Goal: Task Accomplishment & Management: Use online tool/utility

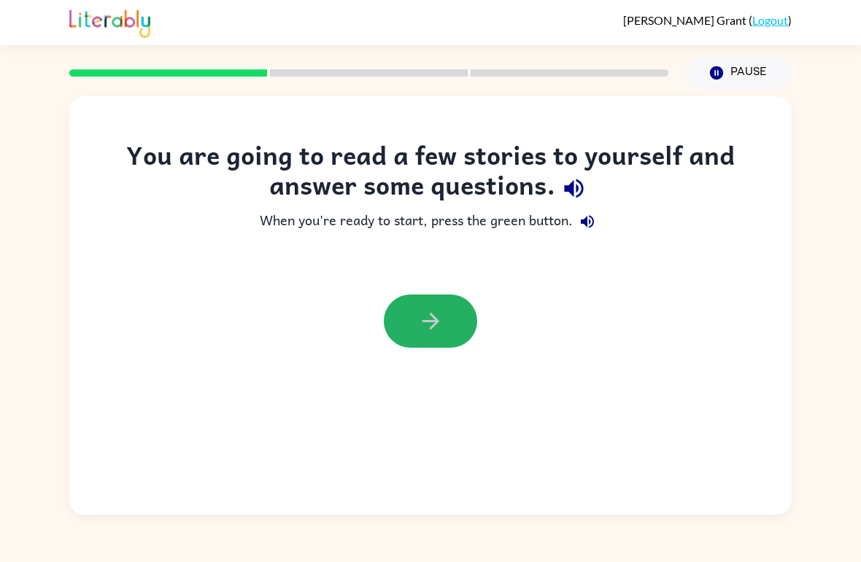
click at [437, 319] on icon "button" at bounding box center [431, 322] width 26 height 26
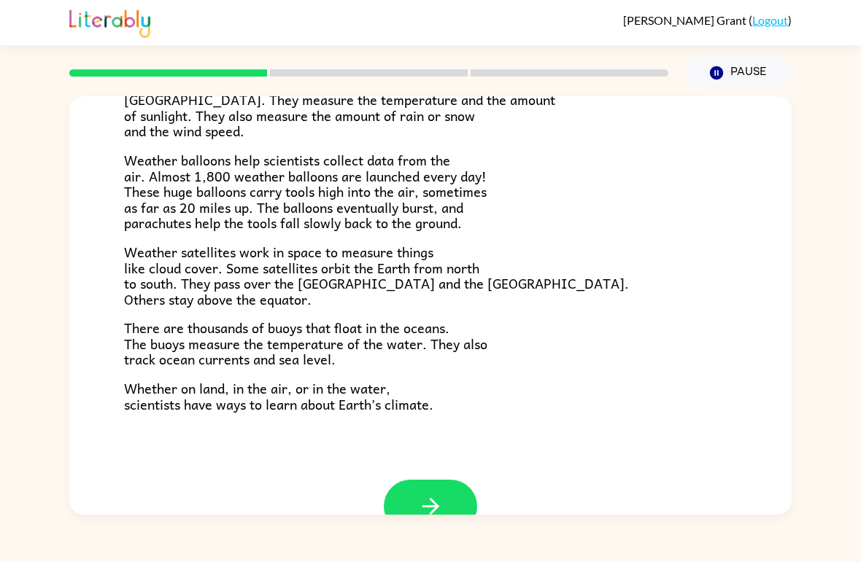
scroll to position [365, 0]
click at [441, 495] on icon "button" at bounding box center [431, 508] width 26 height 26
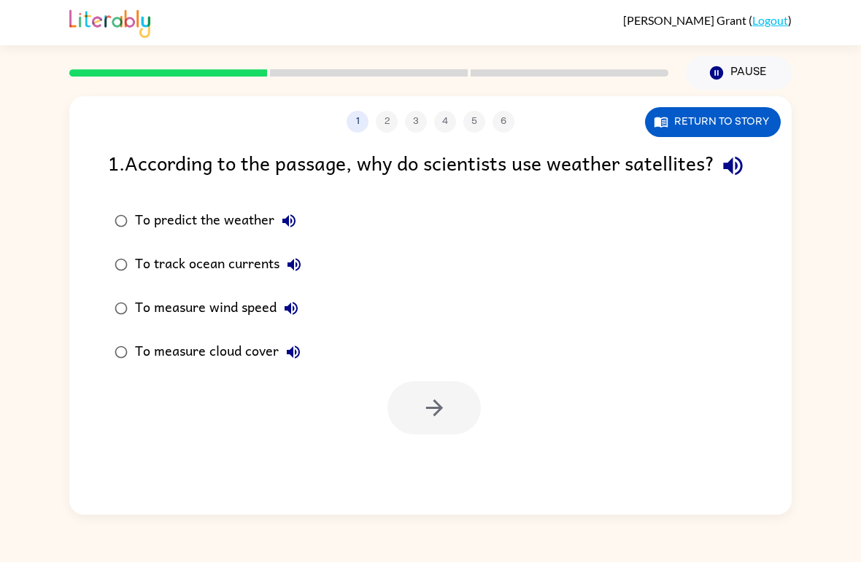
click at [120, 425] on div at bounding box center [430, 404] width 722 height 61
click at [454, 435] on button "button" at bounding box center [433, 408] width 93 height 53
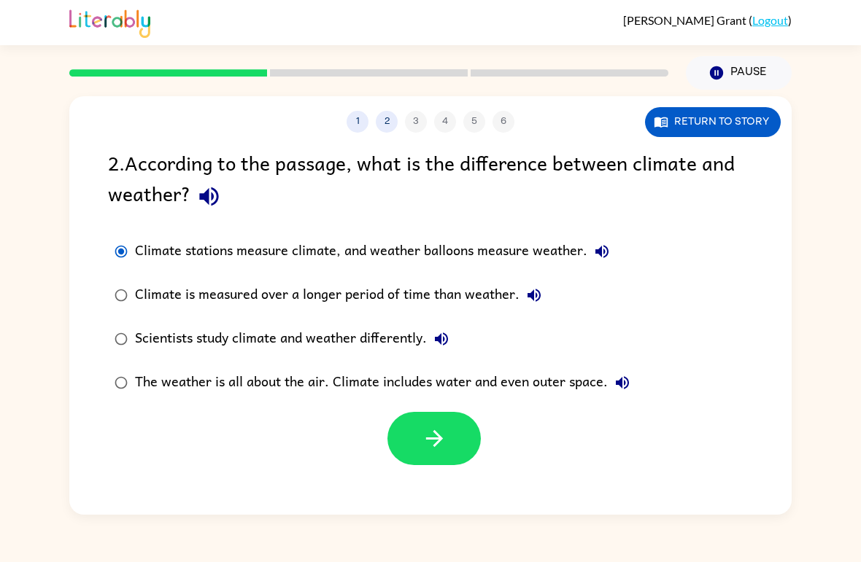
click at [450, 430] on button "button" at bounding box center [433, 438] width 93 height 53
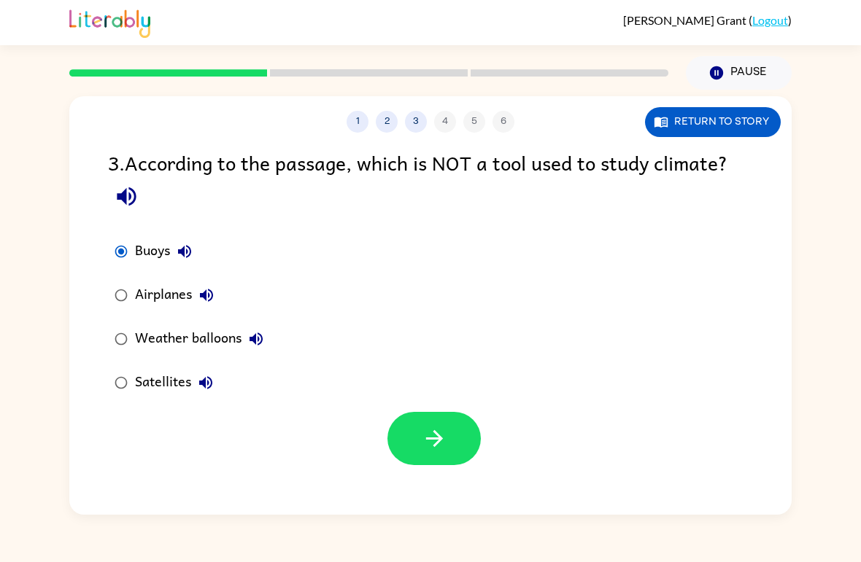
click at [448, 433] on button "button" at bounding box center [433, 438] width 93 height 53
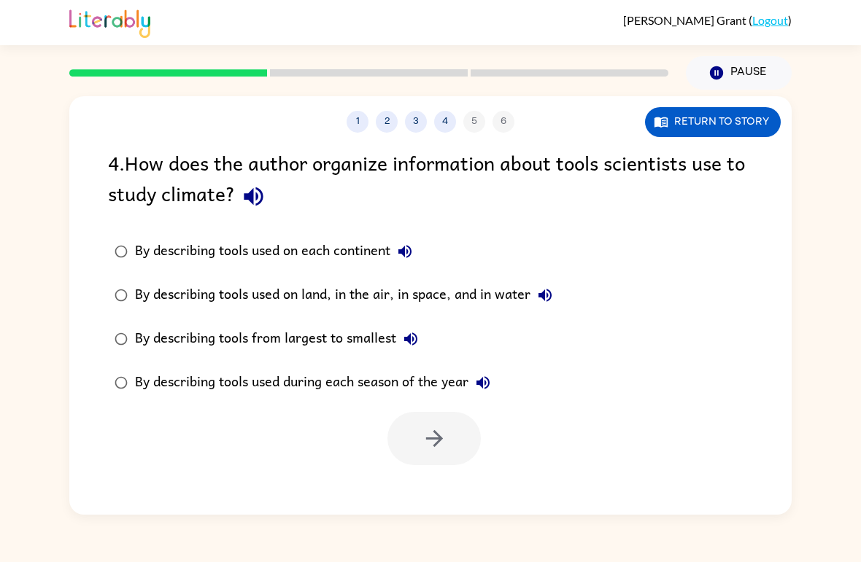
click at [417, 119] on button "3" at bounding box center [416, 122] width 22 height 22
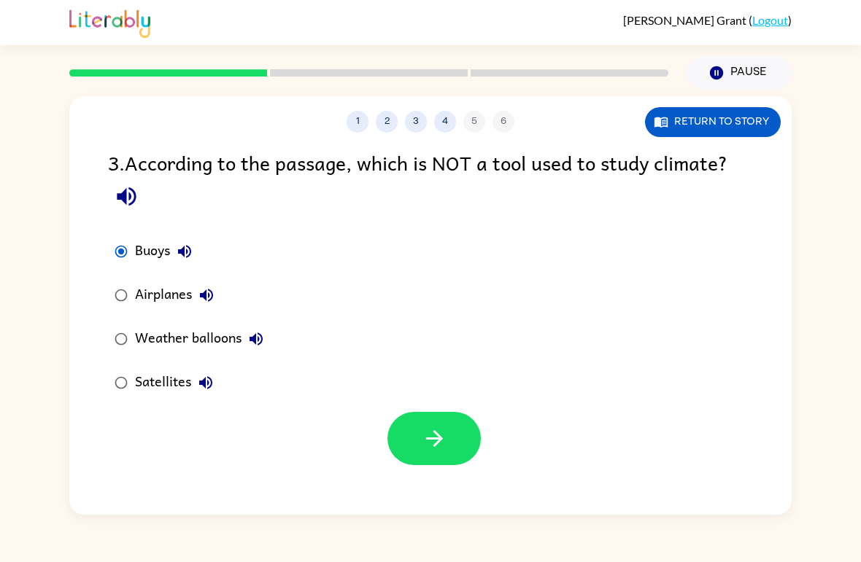
click at [447, 126] on button "4" at bounding box center [445, 122] width 22 height 22
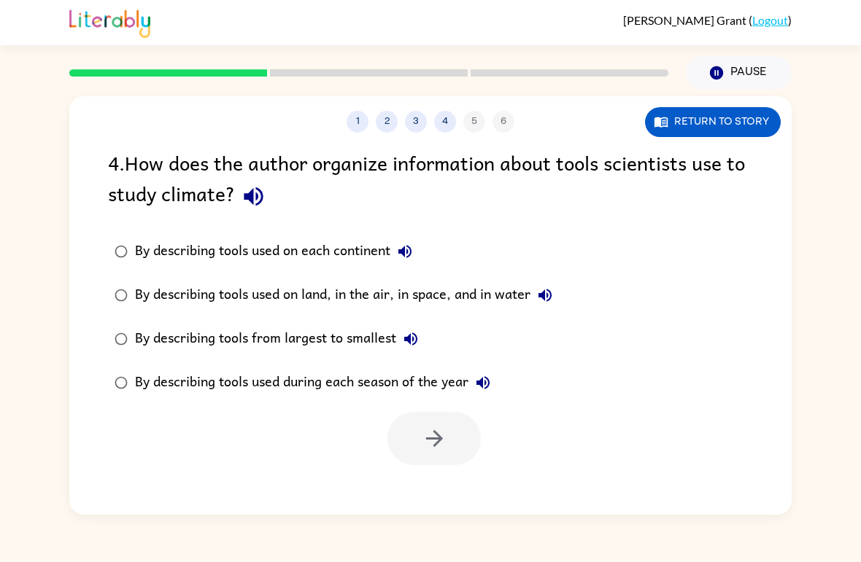
click at [418, 117] on button "3" at bounding box center [416, 122] width 22 height 22
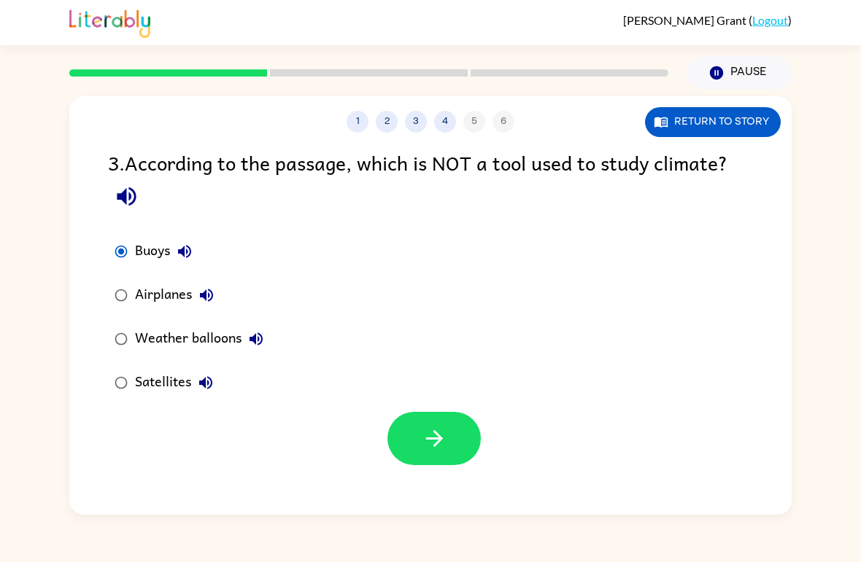
click at [443, 125] on button "4" at bounding box center [445, 122] width 22 height 22
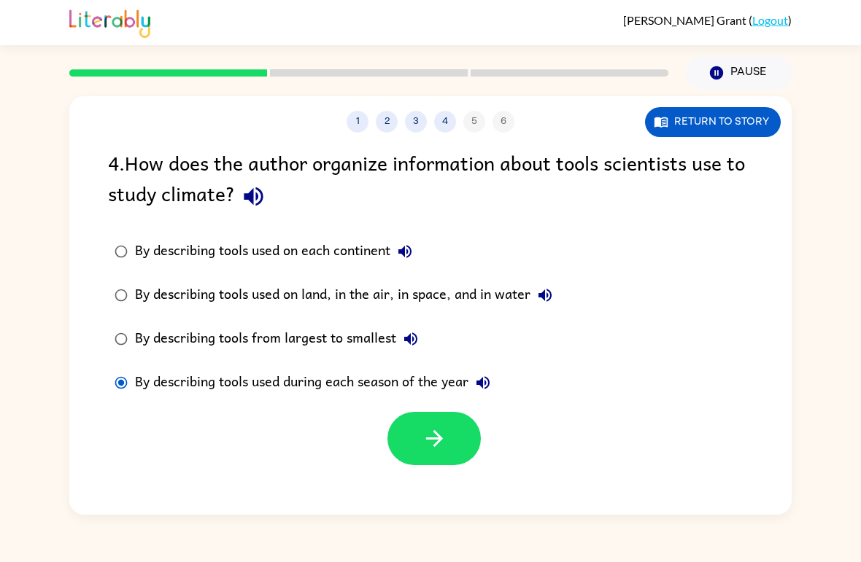
click at [437, 444] on icon "button" at bounding box center [433, 438] width 17 height 17
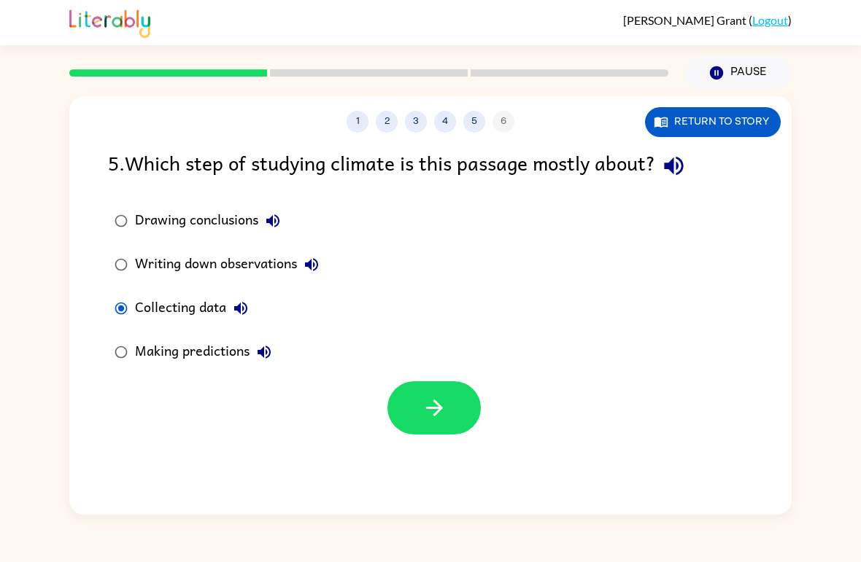
click at [430, 419] on icon "button" at bounding box center [435, 408] width 26 height 26
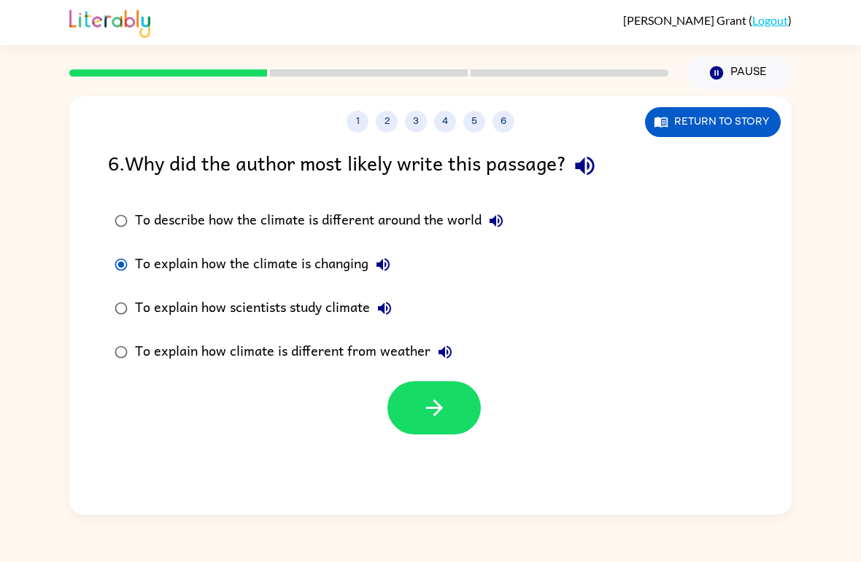
click at [446, 417] on icon "button" at bounding box center [435, 408] width 26 height 26
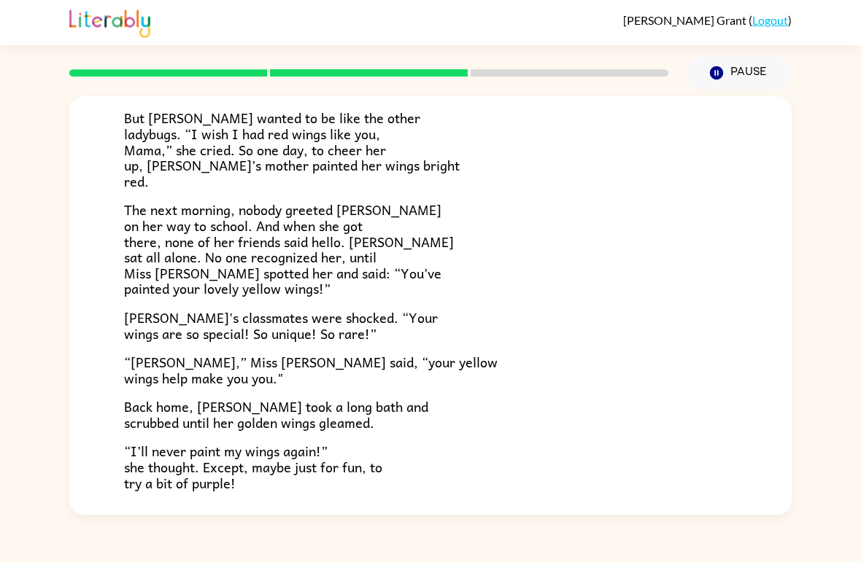
scroll to position [286, 0]
click at [751, 77] on button "Pause Pause" at bounding box center [739, 73] width 106 height 34
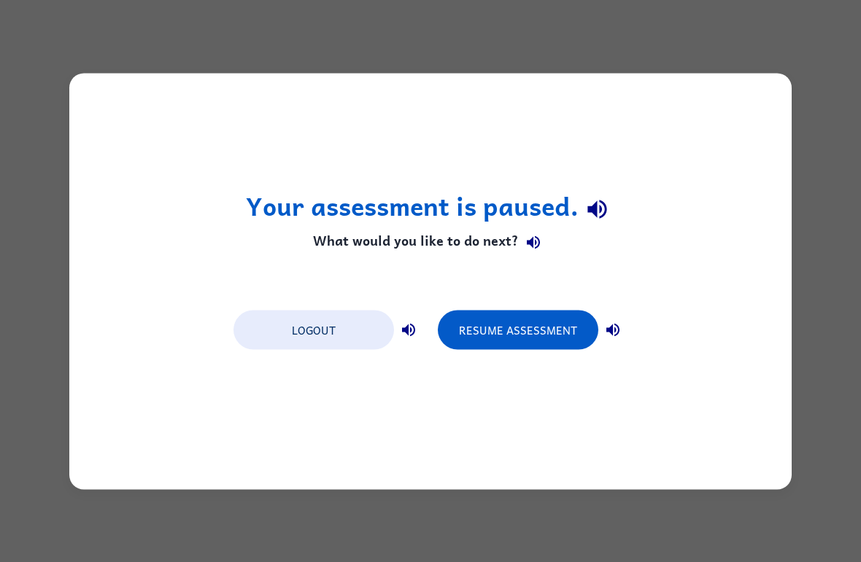
click at [557, 331] on button "Resume Assessment" at bounding box center [518, 329] width 160 height 39
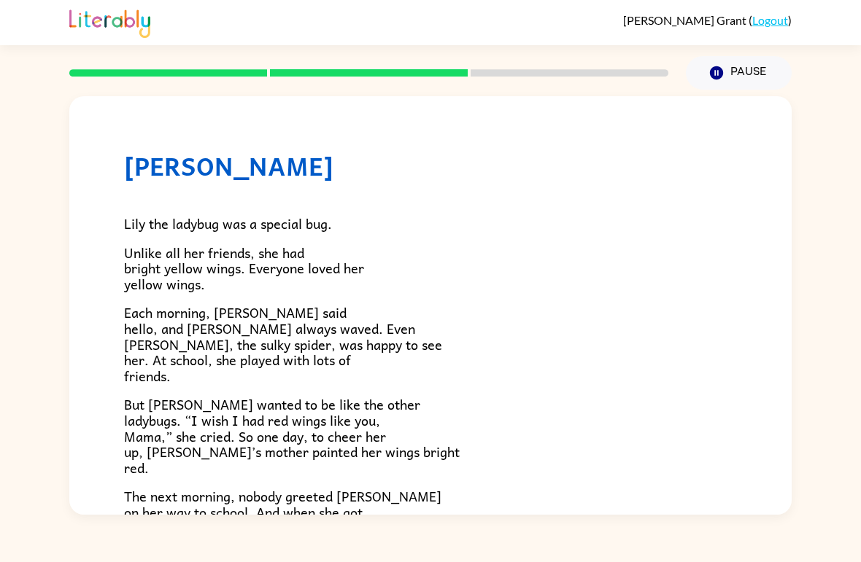
click at [756, 58] on button "Pause Pause" at bounding box center [739, 73] width 106 height 34
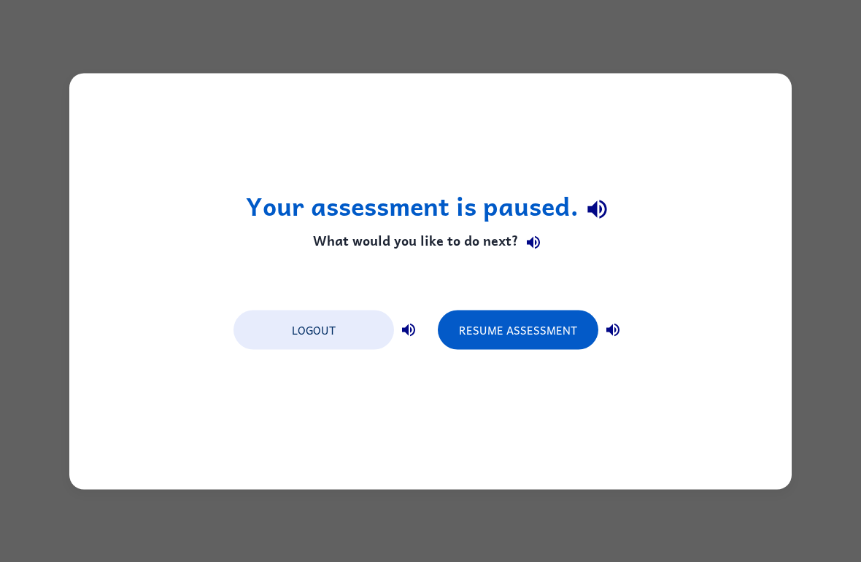
click at [345, 335] on button "Logout" at bounding box center [313, 329] width 160 height 39
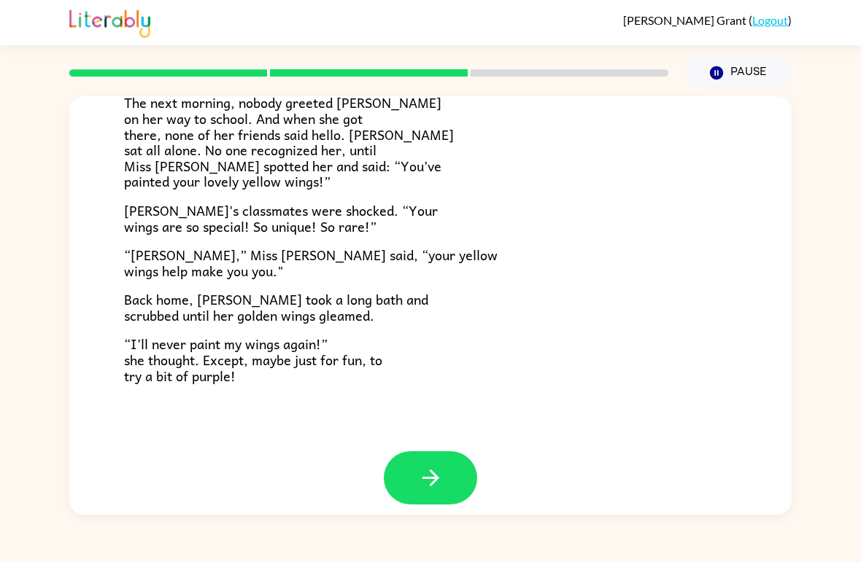
scroll to position [392, 0]
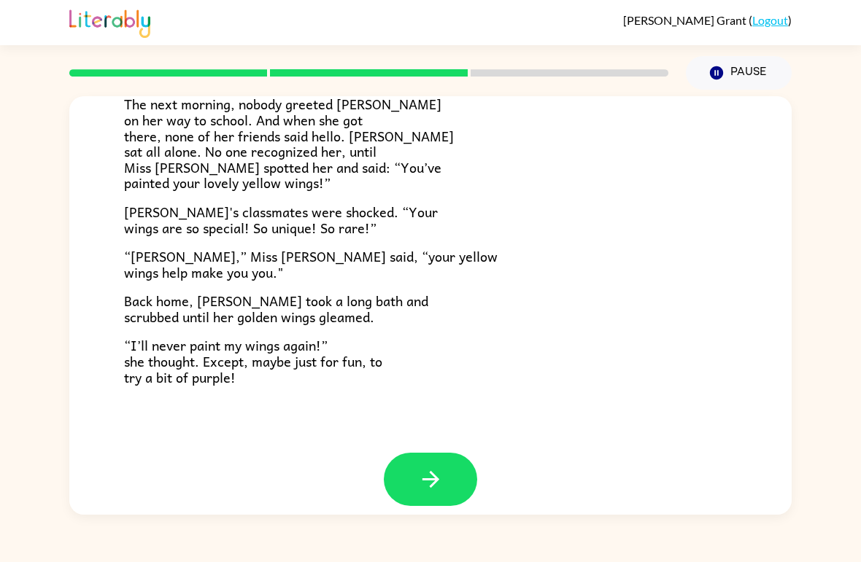
click at [448, 459] on button "button" at bounding box center [430, 479] width 93 height 53
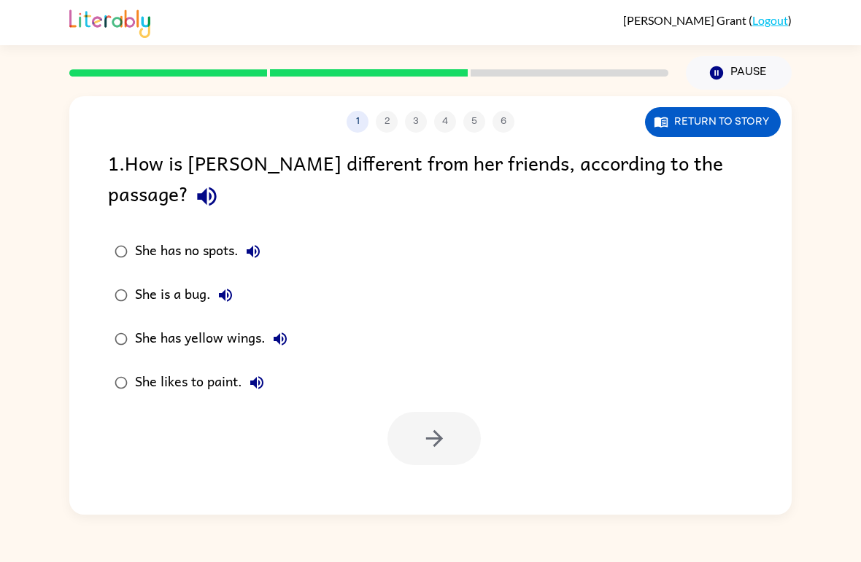
scroll to position [0, 0]
click at [462, 412] on button "button" at bounding box center [433, 438] width 93 height 53
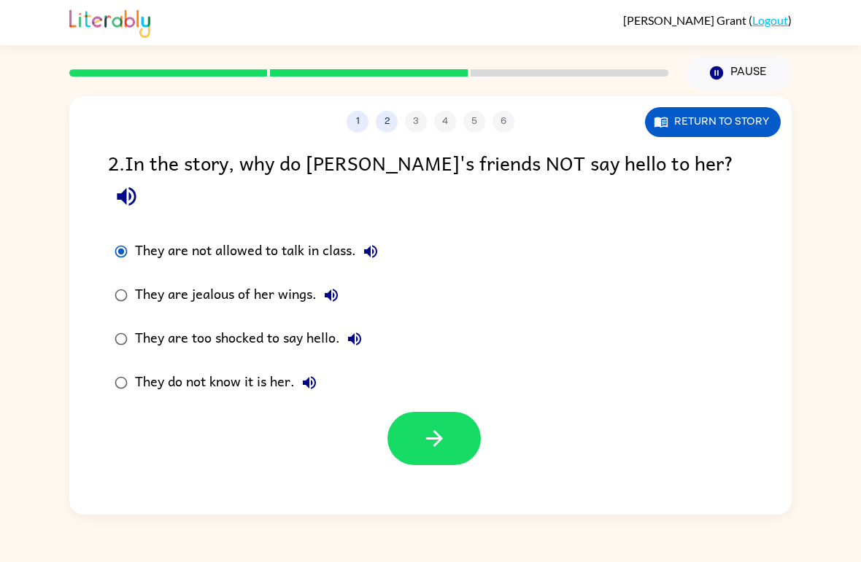
click at [435, 426] on icon "button" at bounding box center [435, 439] width 26 height 26
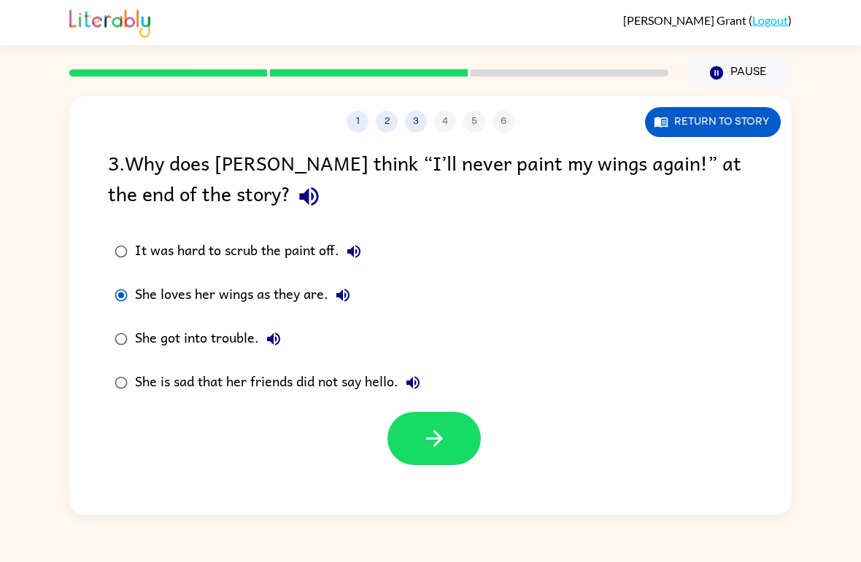
click at [457, 433] on button "button" at bounding box center [433, 438] width 93 height 53
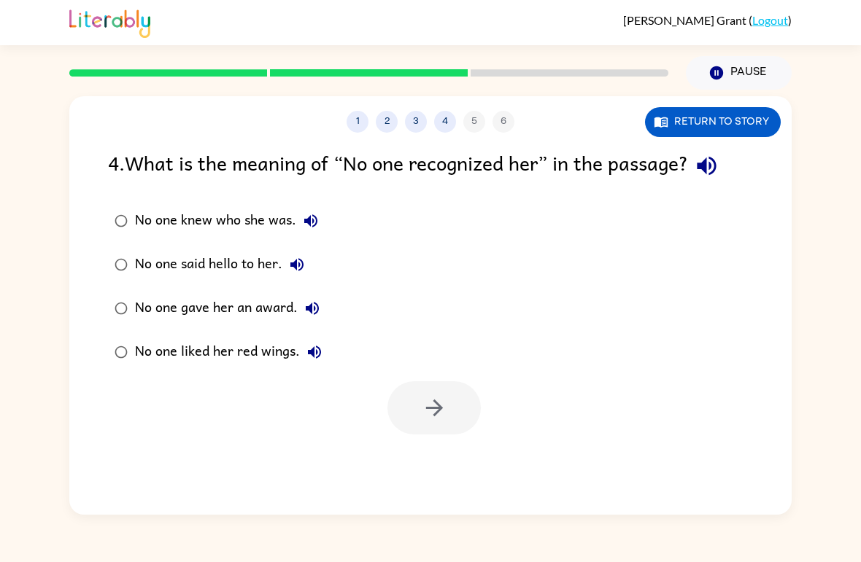
click at [390, 117] on button "2" at bounding box center [387, 122] width 22 height 22
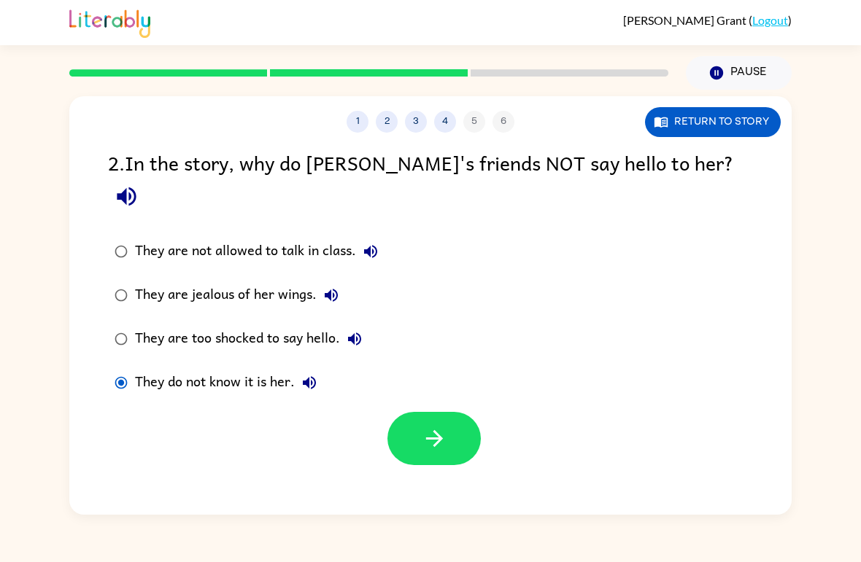
click at [471, 119] on div "1 2 3 4 5 6" at bounding box center [430, 122] width 722 height 22
click at [412, 412] on button "button" at bounding box center [433, 438] width 93 height 53
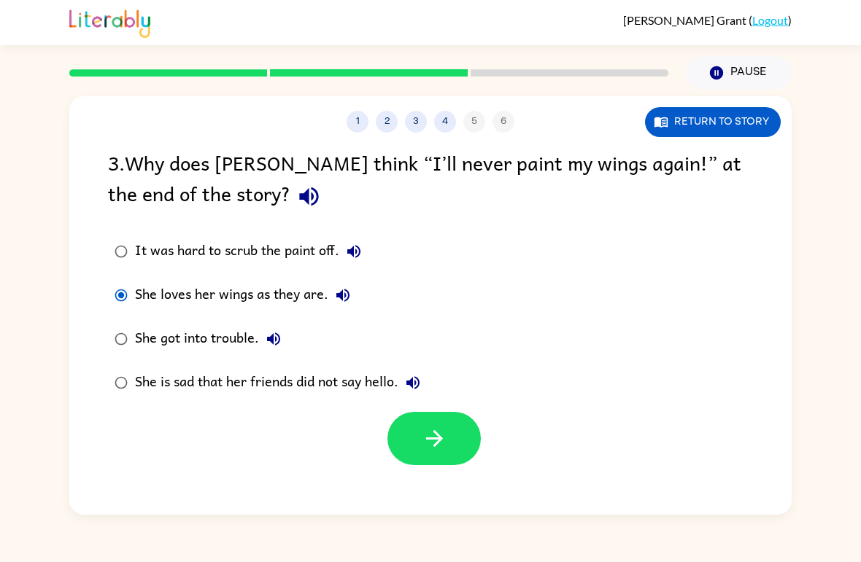
click at [451, 128] on button "4" at bounding box center [445, 122] width 22 height 22
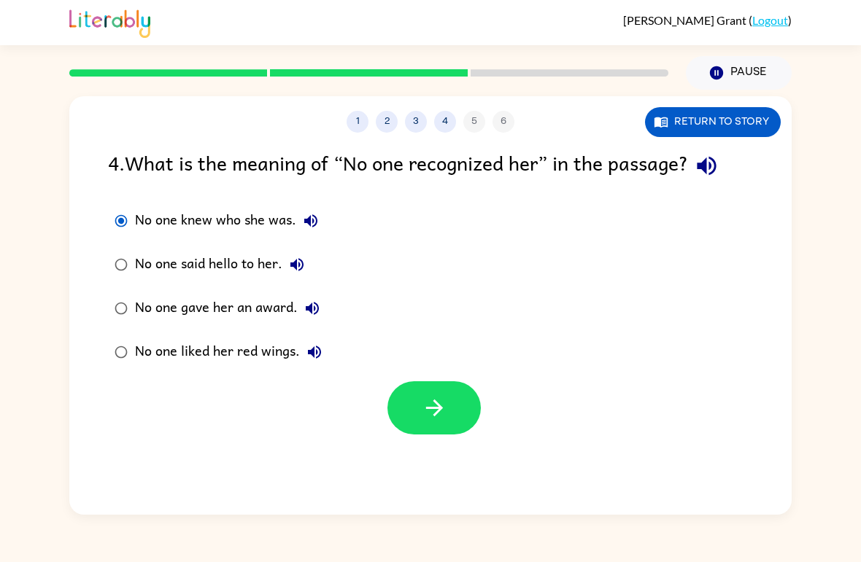
click at [446, 404] on icon "button" at bounding box center [435, 408] width 26 height 26
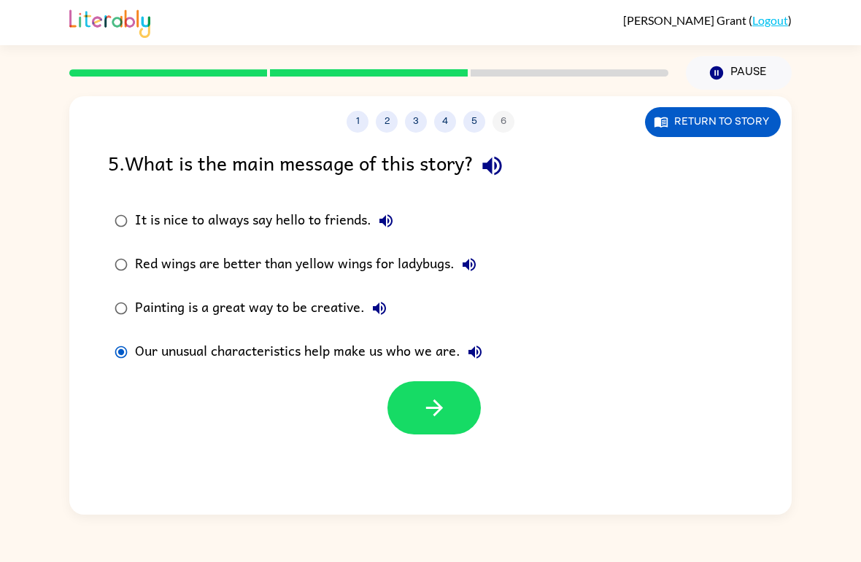
click at [452, 415] on button "button" at bounding box center [433, 408] width 93 height 53
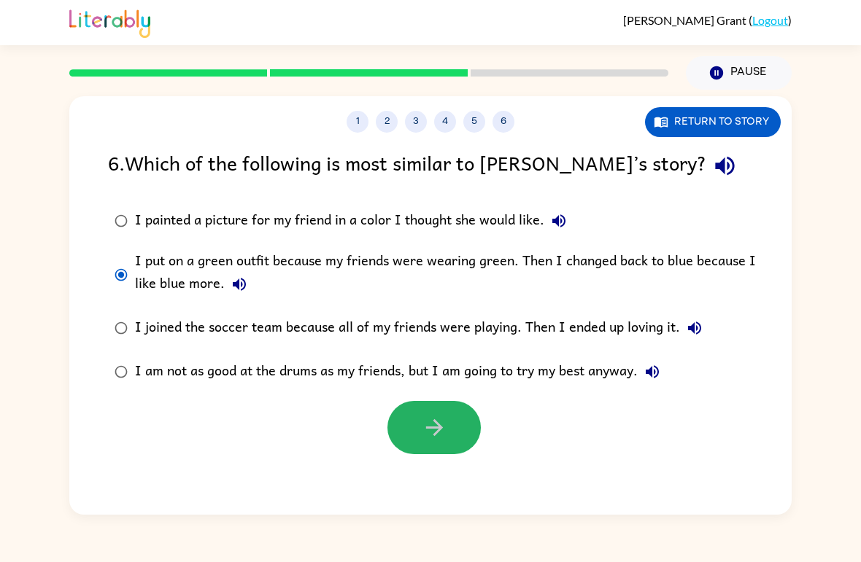
click at [419, 427] on button "button" at bounding box center [433, 427] width 93 height 53
